Goal: Task Accomplishment & Management: Complete application form

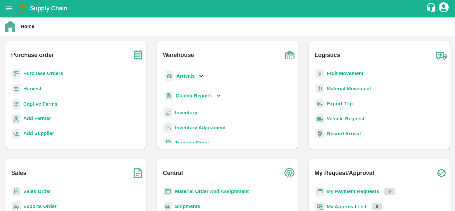
click at [347, 71] on b "Fruit Movement" at bounding box center [344, 73] width 37 height 5
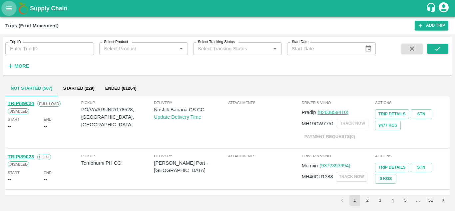
click at [7, 8] on icon "open drawer" at bounding box center [9, 8] width 6 height 4
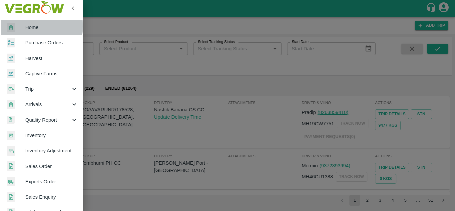
click at [34, 26] on span "Home" at bounding box center [51, 27] width 53 height 7
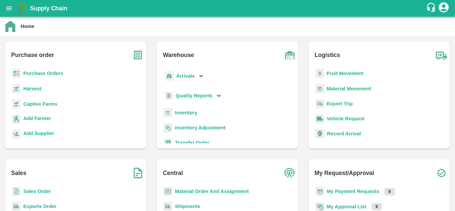
click at [356, 119] on b "Vehicle Request" at bounding box center [345, 118] width 38 height 5
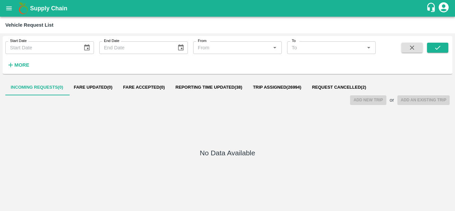
click at [361, 101] on span "Add New Trip" at bounding box center [368, 99] width 36 height 5
click at [414, 101] on span "Add an Existing Trip" at bounding box center [423, 99] width 52 height 5
click at [419, 101] on span "Add an Existing Trip" at bounding box center [423, 99] width 52 height 5
click at [7, 10] on icon "open drawer" at bounding box center [9, 8] width 6 height 4
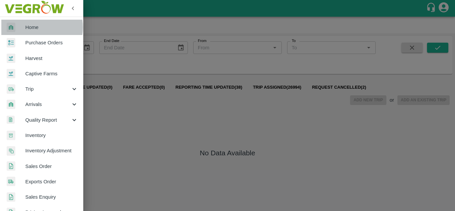
click at [34, 27] on span "Home" at bounding box center [51, 27] width 53 height 7
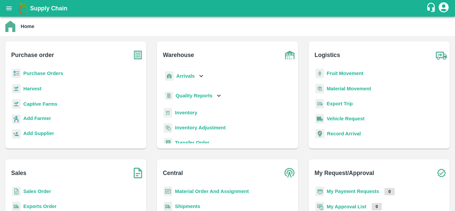
click at [332, 119] on b "Vehicle Request" at bounding box center [345, 118] width 38 height 5
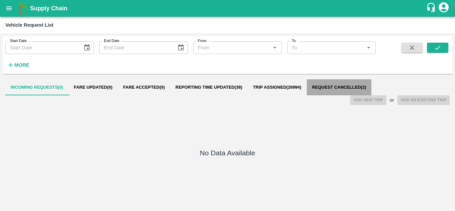
click at [342, 84] on button "Request Cancelled ( 2 )" at bounding box center [338, 87] width 65 height 16
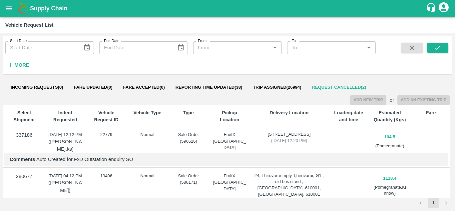
drag, startPoint x: 342, startPoint y: 84, endPoint x: 295, endPoint y: 86, distance: 46.6
click at [295, 86] on div "Incoming Requests ( 0 ) Fare Updated ( 0 ) Fare Accepted ( 0 ) Reporting Time U…" at bounding box center [188, 87] width 366 height 16
click at [295, 86] on span "Trip Assigned ( 26994 )" at bounding box center [277, 87] width 48 height 5
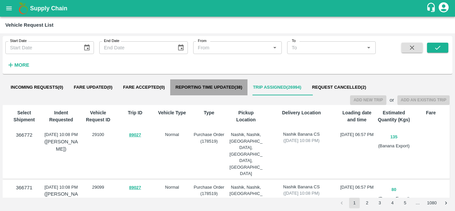
click at [201, 87] on span "Reporting Time Updated ( 38 )" at bounding box center [208, 87] width 67 height 5
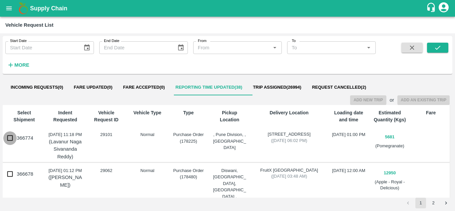
click at [10, 138] on input "366774" at bounding box center [9, 137] width 13 height 13
checkbox input "true"
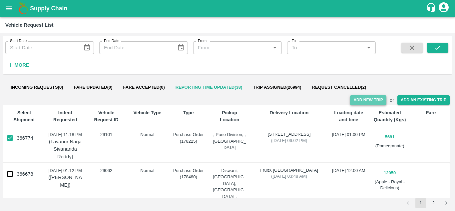
click at [362, 101] on button "Add New Trip" at bounding box center [368, 100] width 36 height 10
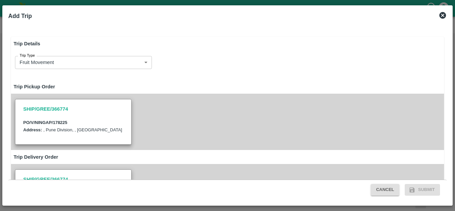
type input "5681"
type input "Normal"
click at [447, 74] on div "Trip Details Trip Type Fruit Movement 1 Trip Type Trip Pickup Order SHIP/GREE/3…" at bounding box center [227, 112] width 443 height 179
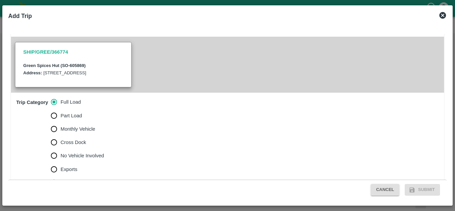
scroll to position [255, 0]
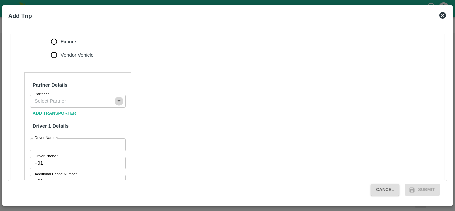
click at [121, 104] on icon "Open" at bounding box center [118, 100] width 7 height 7
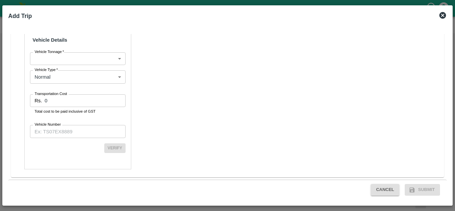
scroll to position [356, 0]
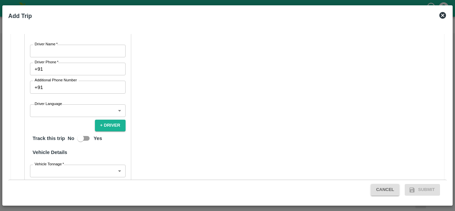
click at [447, 113] on div "Trip Details Trip Type Fruit Movement 1 Trip Type Trip Pickup Order SHIP/GREE/3…" at bounding box center [227, 112] width 443 height 179
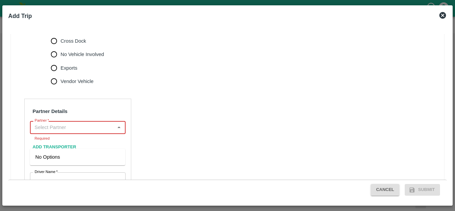
click at [104, 131] on input "Partner   *" at bounding box center [72, 127] width 81 height 9
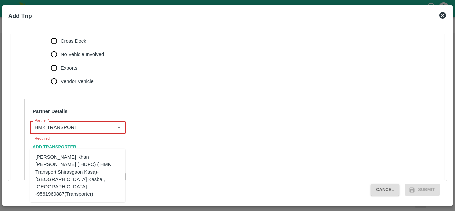
click at [90, 164] on div "[PERSON_NAME] Khan [PERSON_NAME] ( HDFC) ( HMK Transport Shirasgaon Kasa)-[GEOG…" at bounding box center [77, 175] width 85 height 45
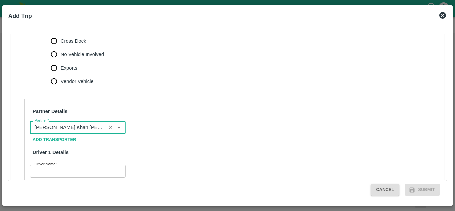
type input "[PERSON_NAME] Khan [PERSON_NAME] ( HDFC) ( HMK Transport Shirasgaon Kasa)-[GEOG…"
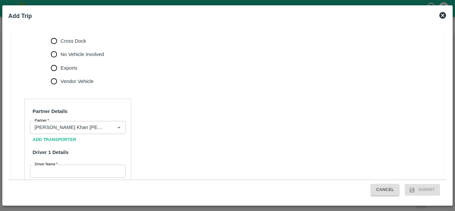
scroll to position [356, 0]
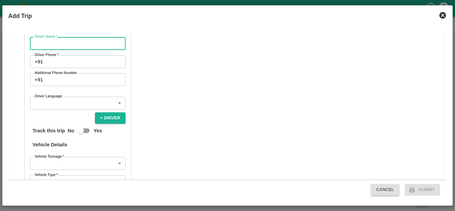
click at [55, 50] on input "Driver Name   *" at bounding box center [78, 43] width 96 height 13
type input "[PERSON_NAME]"
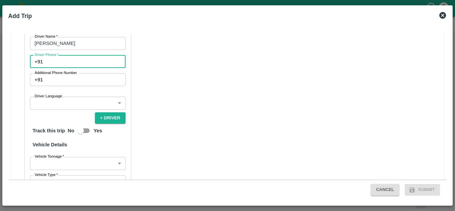
click at [56, 68] on input "Driver Phone   *" at bounding box center [86, 61] width 80 height 13
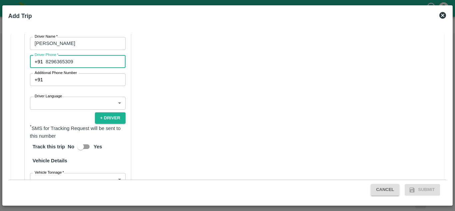
type input "8296365309"
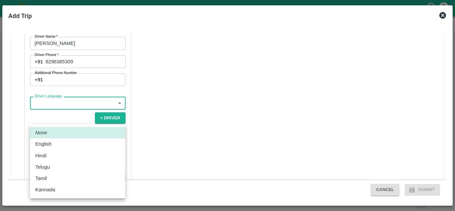
click at [119, 117] on body "Supply Chain Vehicle Request List Start Date Start Date End Date End Date From …" at bounding box center [227, 105] width 455 height 211
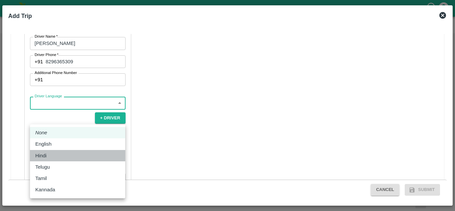
click at [40, 153] on p "Hindi" at bounding box center [40, 155] width 11 height 7
type input "hi"
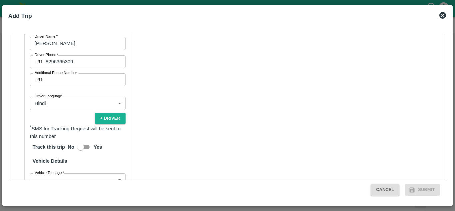
click at [445, 151] on div "Trip Details Trip Type Fruit Movement 1 Trip Type Trip Pickup Order SHIP/GREE/3…" at bounding box center [227, 107] width 438 height 146
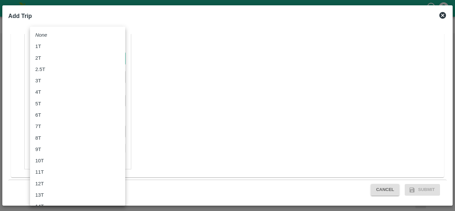
click at [118, 66] on body "Supply Chain Vehicle Request List Start Date Start Date End Date End Date From …" at bounding box center [227, 105] width 455 height 211
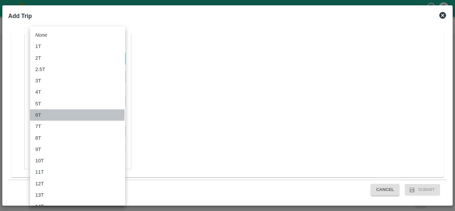
click at [41, 114] on p "6T" at bounding box center [38, 114] width 6 height 7
type input "6000"
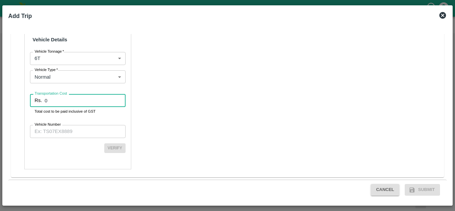
click at [100, 106] on input "0" at bounding box center [85, 100] width 81 height 13
type input "37000"
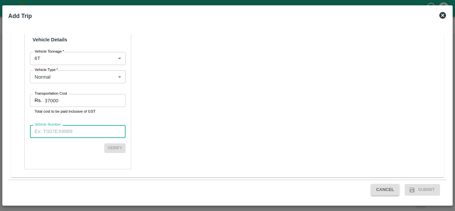
click at [94, 137] on input "Vehicle Number" at bounding box center [78, 131] width 96 height 13
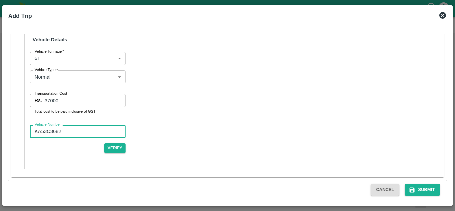
type input "KA53C3682"
click at [447, 179] on div "Trip Details Trip Type Fruit Movement 1 Trip Type Trip Pickup Order SHIP/GREE/3…" at bounding box center [227, 112] width 443 height 179
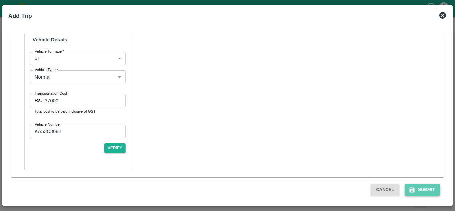
click at [425, 190] on button "Submit" at bounding box center [421, 190] width 35 height 12
